Goal: Task Accomplishment & Management: Use online tool/utility

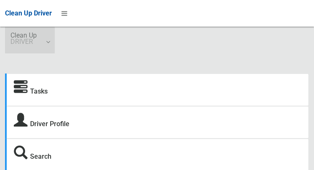
click at [43, 43] on span "Clean Up DRIVER" at bounding box center [29, 38] width 39 height 13
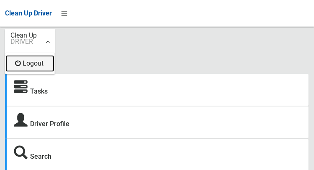
click at [30, 66] on link "Logout" at bounding box center [29, 63] width 49 height 17
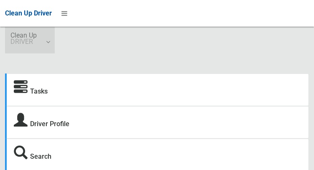
click at [47, 46] on link "Clean Up DRIVER" at bounding box center [30, 40] width 50 height 27
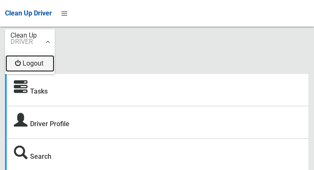
click at [31, 67] on link "Logout" at bounding box center [29, 63] width 49 height 17
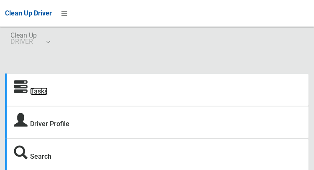
click at [37, 95] on link "Tasks" at bounding box center [39, 91] width 18 height 8
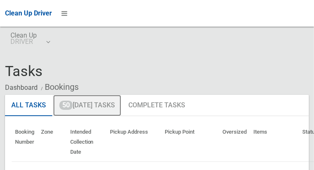
click at [82, 109] on link "50 Today's Tasks" at bounding box center [87, 106] width 68 height 22
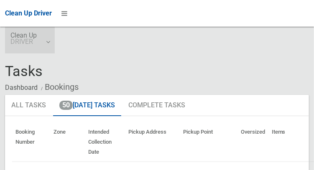
click at [47, 45] on link "Clean Up DRIVER" at bounding box center [30, 40] width 50 height 27
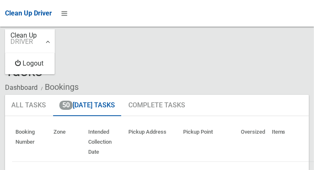
click at [82, 49] on div at bounding box center [157, 85] width 314 height 170
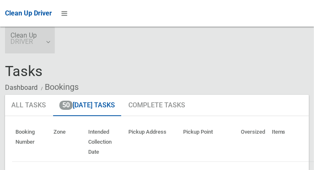
click at [43, 37] on span "Clean Up DRIVER" at bounding box center [29, 38] width 39 height 13
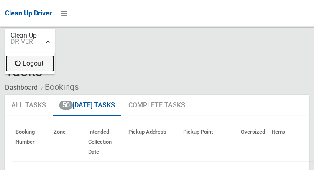
click at [44, 69] on link "Logout" at bounding box center [29, 63] width 49 height 17
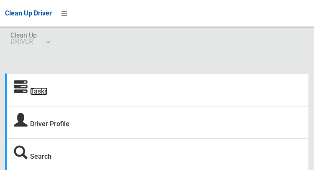
click at [36, 90] on link "Tasks" at bounding box center [39, 91] width 18 height 8
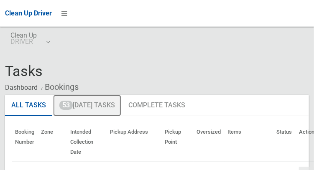
click at [77, 107] on link "53 Today's Tasks" at bounding box center [87, 106] width 68 height 22
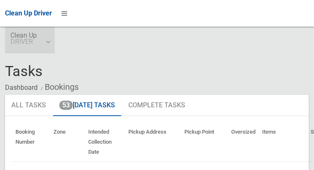
click at [52, 43] on link "Clean Up DRIVER" at bounding box center [30, 40] width 50 height 27
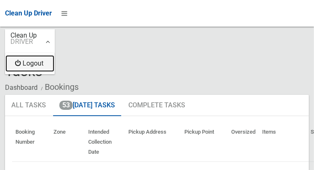
click at [40, 69] on link "Logout" at bounding box center [29, 63] width 49 height 17
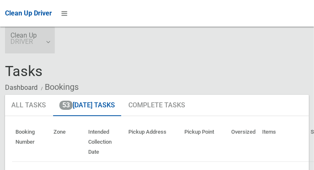
click at [54, 40] on link "Clean Up DRIVER" at bounding box center [30, 40] width 50 height 27
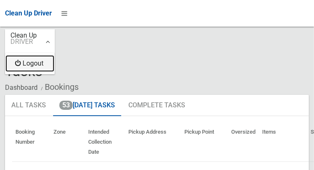
click at [41, 66] on link "Logout" at bounding box center [29, 63] width 49 height 17
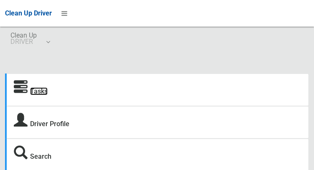
click at [36, 95] on link "Tasks" at bounding box center [39, 91] width 18 height 8
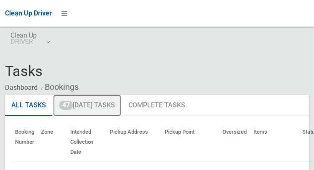
click at [73, 104] on link "47 Today's Tasks" at bounding box center [87, 106] width 68 height 22
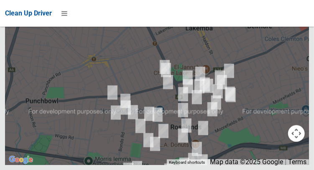
scroll to position [5453, 0]
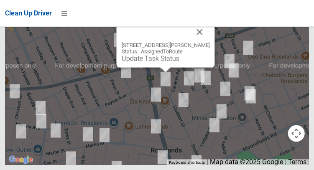
click at [157, 67] on div "[STREET_ADDRESS][PERSON_NAME] Status : AssignedToRoute Update Task Status" at bounding box center [165, 45] width 98 height 46
click at [163, 62] on link "Update Task Status" at bounding box center [150, 58] width 58 height 8
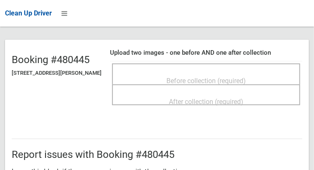
scroll to position [67, 0]
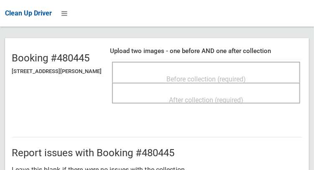
click at [220, 75] on span "Before collection (required)" at bounding box center [205, 79] width 79 height 8
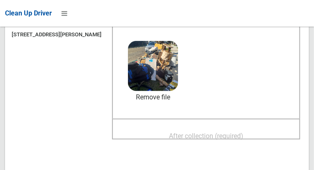
scroll to position [127, 0]
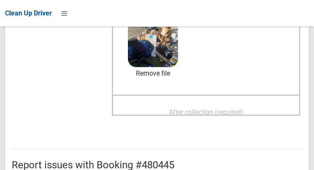
click at [270, 111] on div "After collection (required)" at bounding box center [206, 111] width 170 height 15
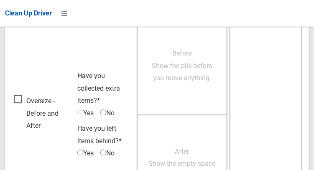
scroll to position [754, 0]
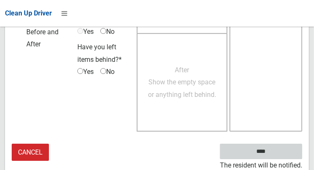
click at [279, 149] on input "****" at bounding box center [261, 151] width 82 height 15
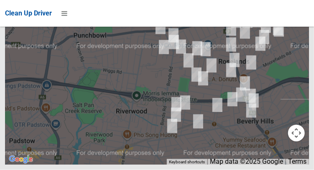
scroll to position [5453, 0]
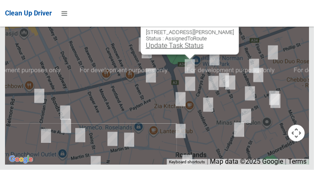
click at [190, 50] on link "Update Task Status" at bounding box center [174, 46] width 58 height 8
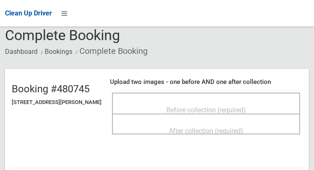
scroll to position [37, 0]
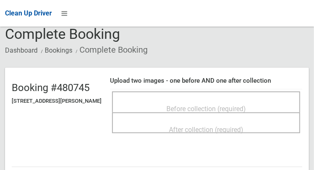
click at [231, 105] on span "Before collection (required)" at bounding box center [205, 109] width 79 height 8
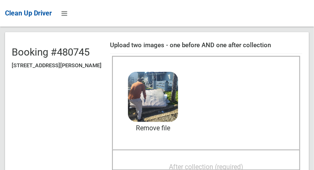
scroll to position [73, 0]
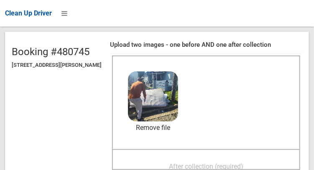
click at [221, 162] on span "After collection (required)" at bounding box center [206, 166] width 74 height 8
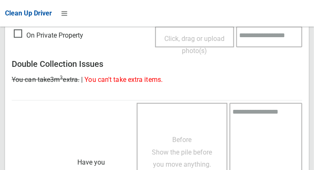
scroll to position [754, 0]
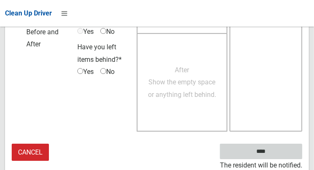
click at [273, 157] on input "****" at bounding box center [261, 151] width 82 height 15
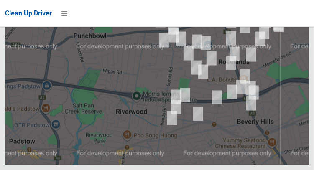
scroll to position [5453, 0]
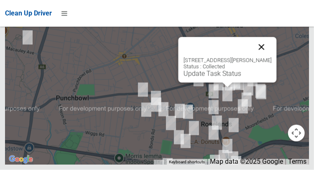
click at [271, 57] on button "Close" at bounding box center [261, 47] width 20 height 20
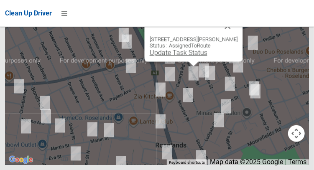
click at [192, 56] on link "Update Task Status" at bounding box center [178, 52] width 58 height 8
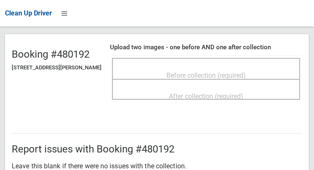
scroll to position [71, 0]
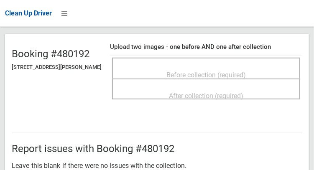
click at [227, 71] on span "Before collection (required)" at bounding box center [205, 75] width 79 height 8
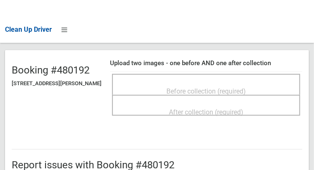
scroll to position [55, 0]
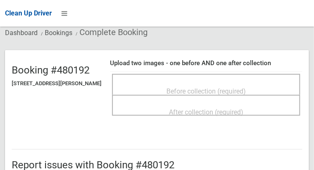
click at [233, 83] on div "Before collection (required)" at bounding box center [206, 90] width 170 height 15
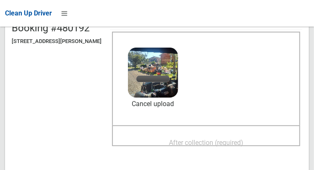
scroll to position [109, 0]
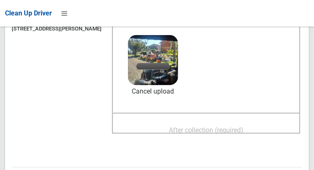
click at [225, 126] on span "After collection (required)" at bounding box center [206, 130] width 74 height 8
click at [243, 126] on span "After collection (required)" at bounding box center [206, 130] width 74 height 8
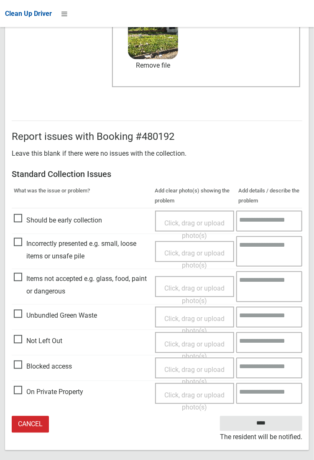
scroll to position [201, 0]
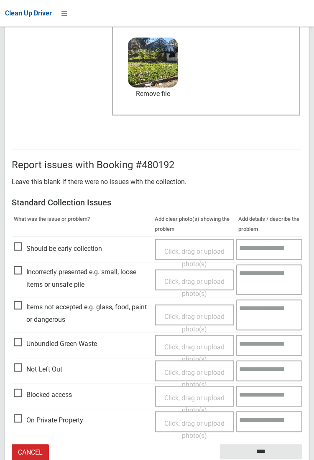
click at [119, 170] on div "Report issues with Booking #480192 Leave this blank if there were no issues wit…" at bounding box center [157, 305] width 304 height 346
click at [261, 170] on input "****" at bounding box center [261, 452] width 82 height 15
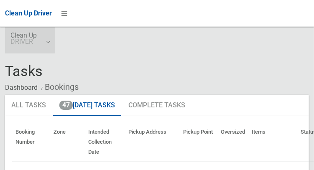
click at [46, 42] on span "Clean Up DRIVER" at bounding box center [29, 38] width 39 height 13
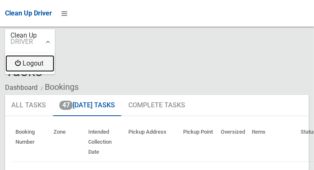
click at [27, 69] on link "Logout" at bounding box center [29, 63] width 49 height 17
